Goal: Information Seeking & Learning: Learn about a topic

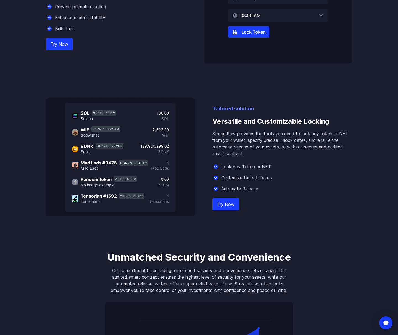
scroll to position [327, 0]
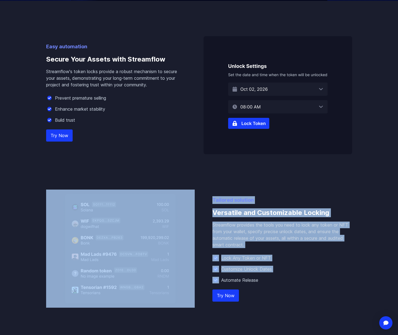
drag, startPoint x: 267, startPoint y: 270, endPoint x: 182, endPoint y: 200, distance: 110.5
click at [182, 200] on div "Tailored solution Versatile and Customizable Locking Streamflow provides the to…" at bounding box center [199, 249] width 306 height 118
click at [244, 218] on h3 "Versatile and Customizable Locking" at bounding box center [282, 213] width 140 height 18
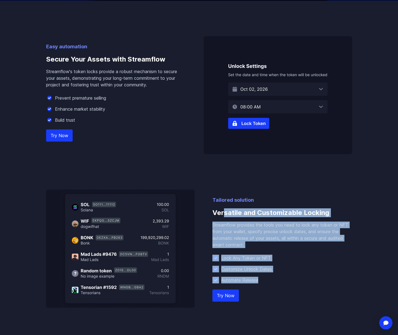
drag, startPoint x: 270, startPoint y: 291, endPoint x: 224, endPoint y: 211, distance: 92.0
click at [224, 211] on div "Tailored solution Versatile and Customizable Locking Streamflow provides the to…" at bounding box center [282, 252] width 140 height 112
click at [224, 211] on h3 "Versatile and Customizable Locking" at bounding box center [282, 213] width 140 height 18
drag, startPoint x: 215, startPoint y: 204, endPoint x: 259, endPoint y: 280, distance: 87.6
click at [259, 280] on div "Tailored solution Versatile and Customizable Locking Streamflow provides the to…" at bounding box center [282, 252] width 140 height 112
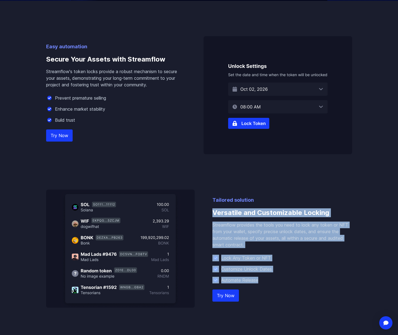
click at [259, 281] on div "Automate Release" at bounding box center [282, 280] width 140 height 7
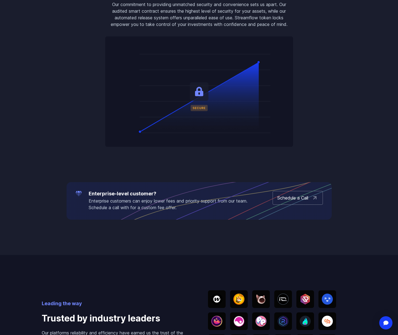
scroll to position [827, 0]
